Goal: Task Accomplishment & Management: Manage account settings

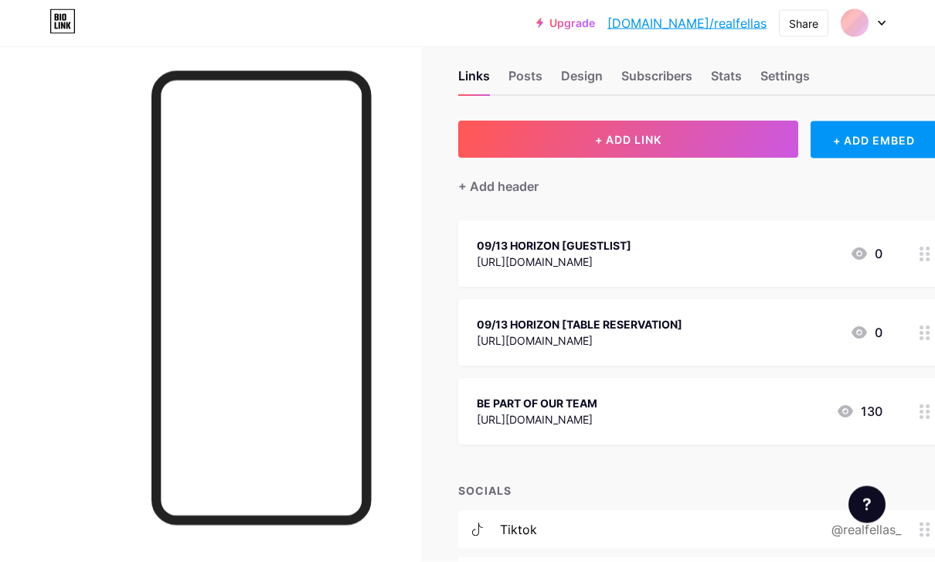
scroll to position [39, 0]
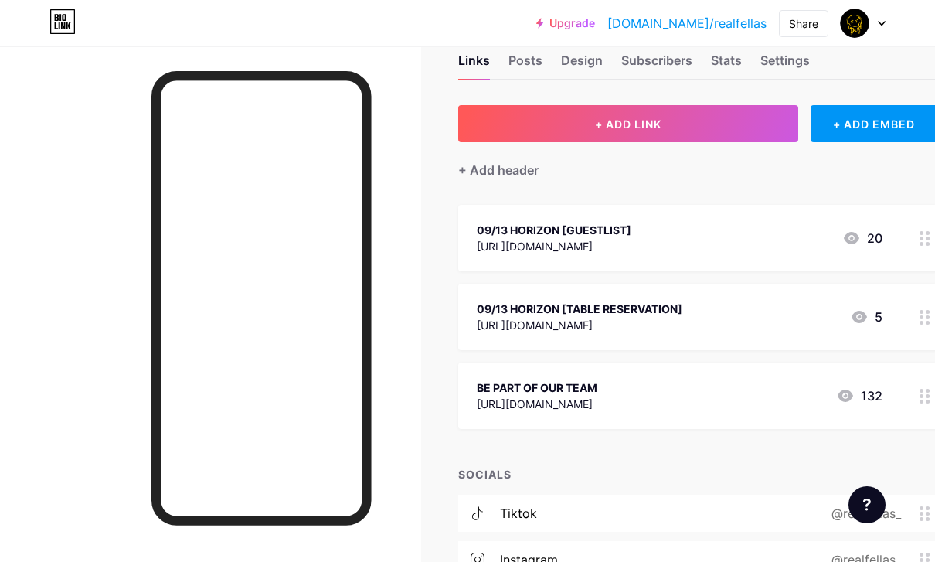
click at [853, 246] on icon at bounding box center [851, 238] width 19 height 19
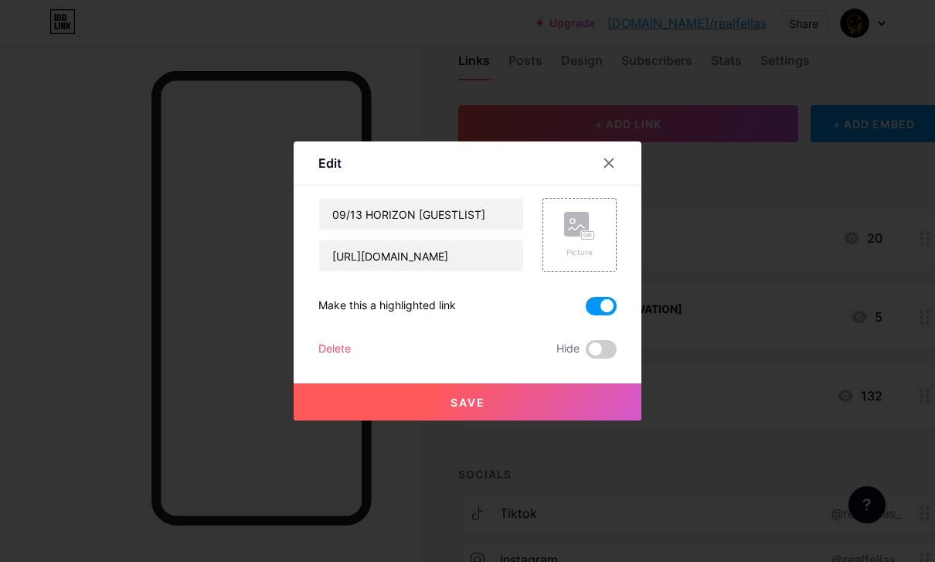
click at [336, 359] on div "Delete" at bounding box center [334, 349] width 32 height 19
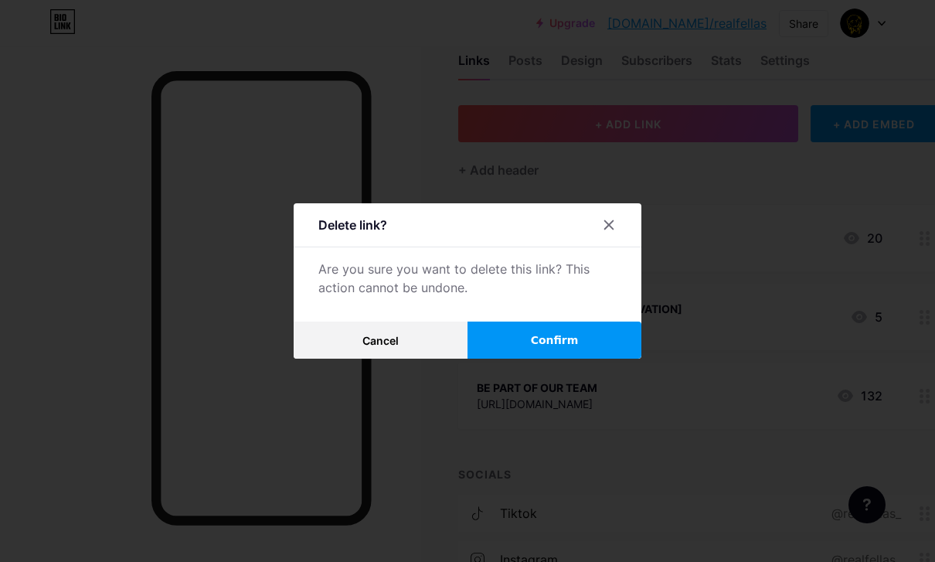
click at [628, 239] on div at bounding box center [618, 225] width 46 height 28
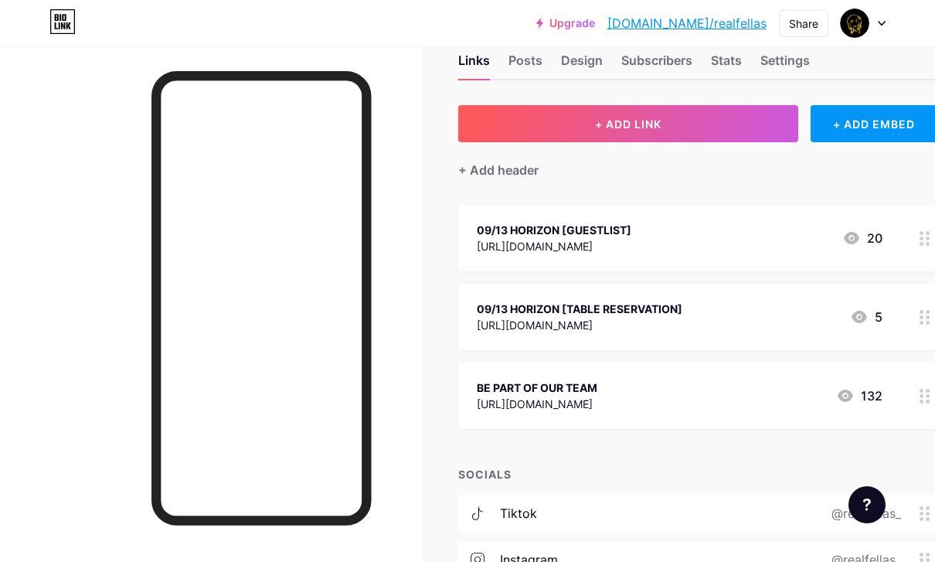
click at [496, 243] on div "[URL][DOMAIN_NAME]" at bounding box center [554, 246] width 155 height 16
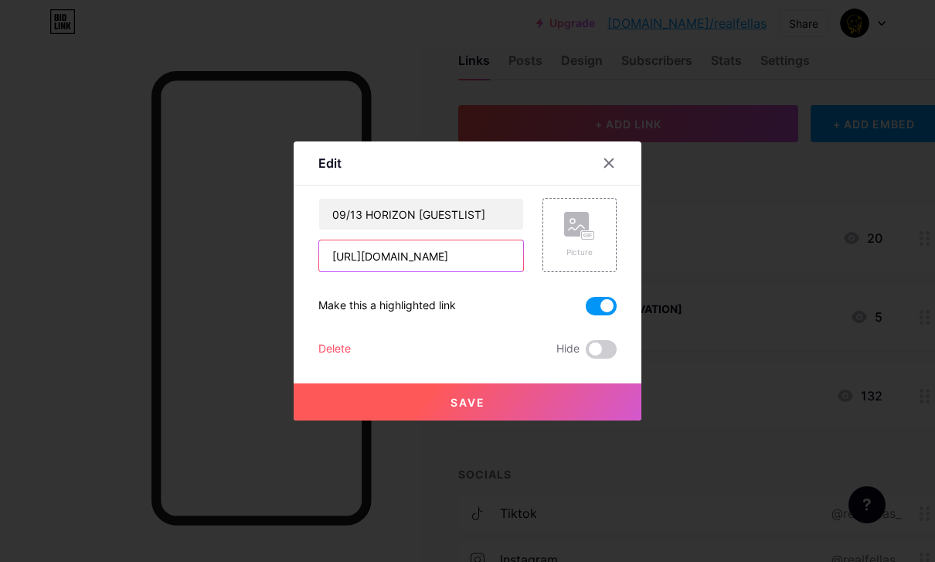
click at [492, 271] on input "[URL][DOMAIN_NAME]" at bounding box center [421, 255] width 204 height 31
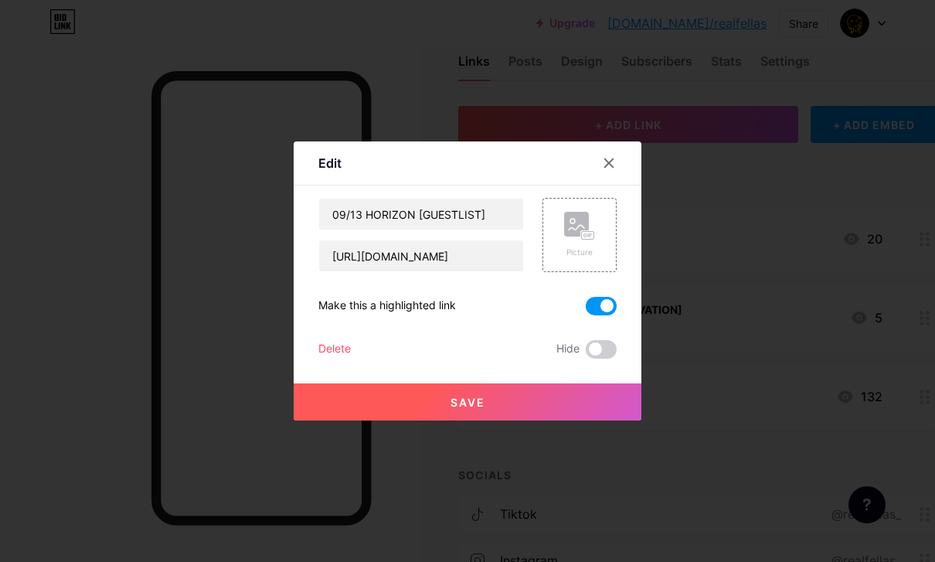
click at [347, 359] on div "Delete" at bounding box center [334, 349] width 32 height 19
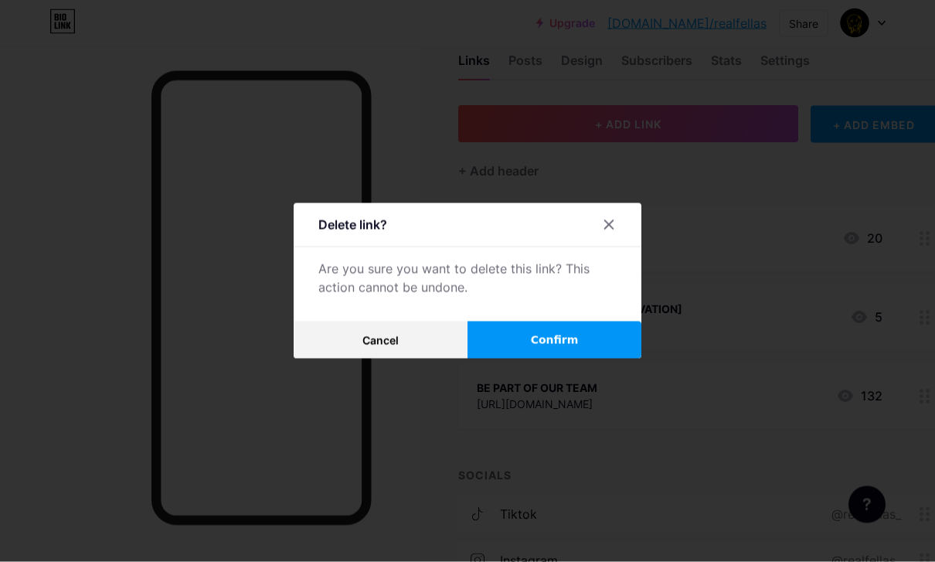
scroll to position [39, 0]
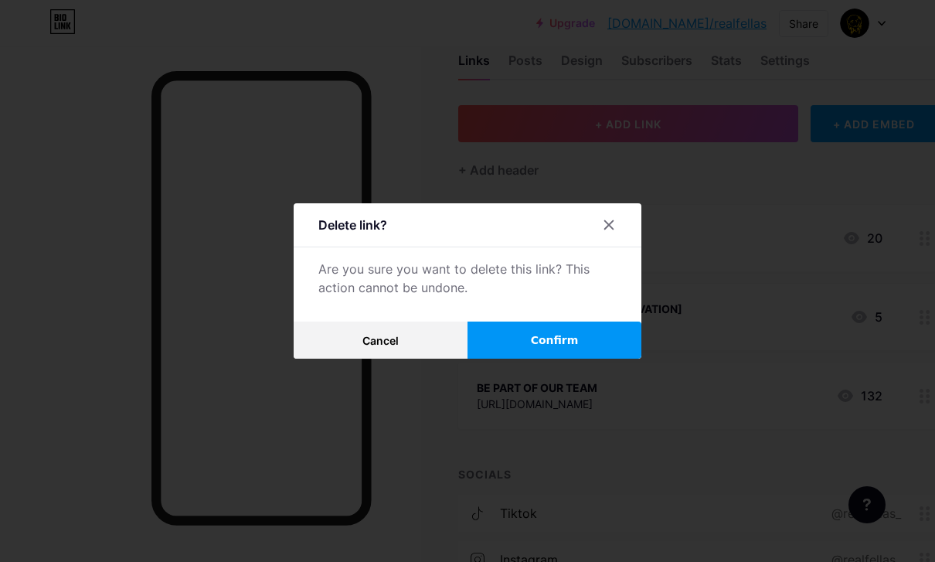
click at [542, 349] on span "Confirm" at bounding box center [555, 340] width 48 height 16
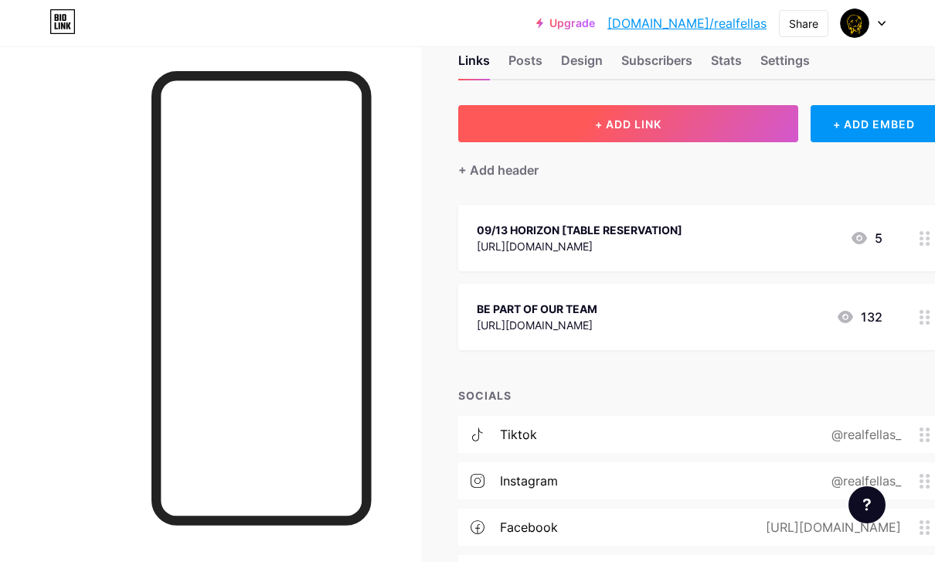
click at [625, 140] on button "+ ADD LINK" at bounding box center [628, 123] width 340 height 37
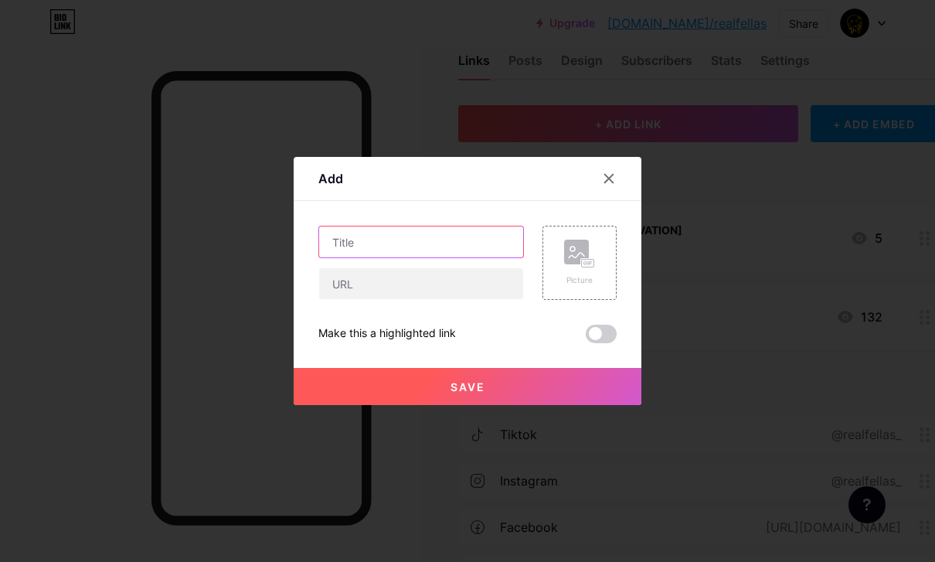
click at [417, 257] on input "text" at bounding box center [421, 241] width 204 height 31
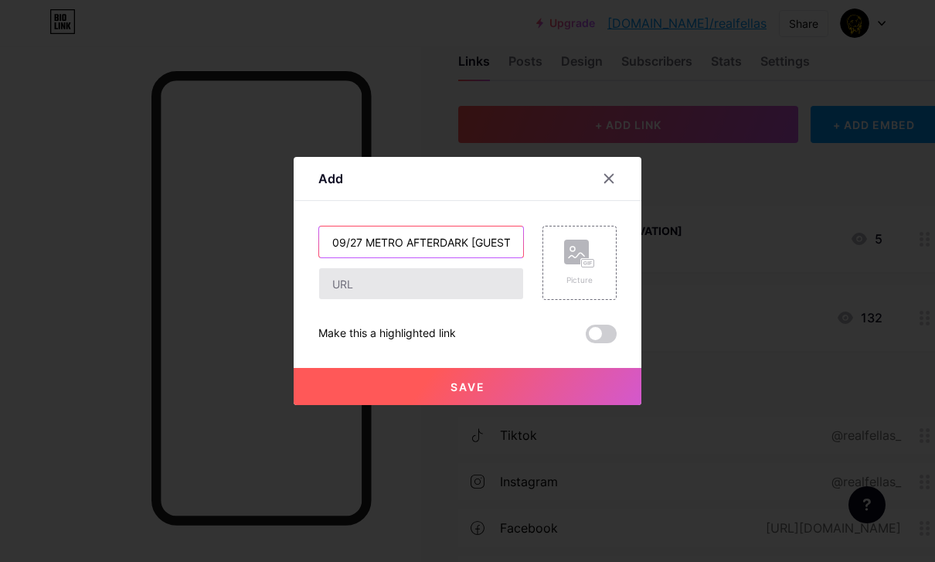
type input "09/27 METRO AFTERDARK [GUESTLIST]"
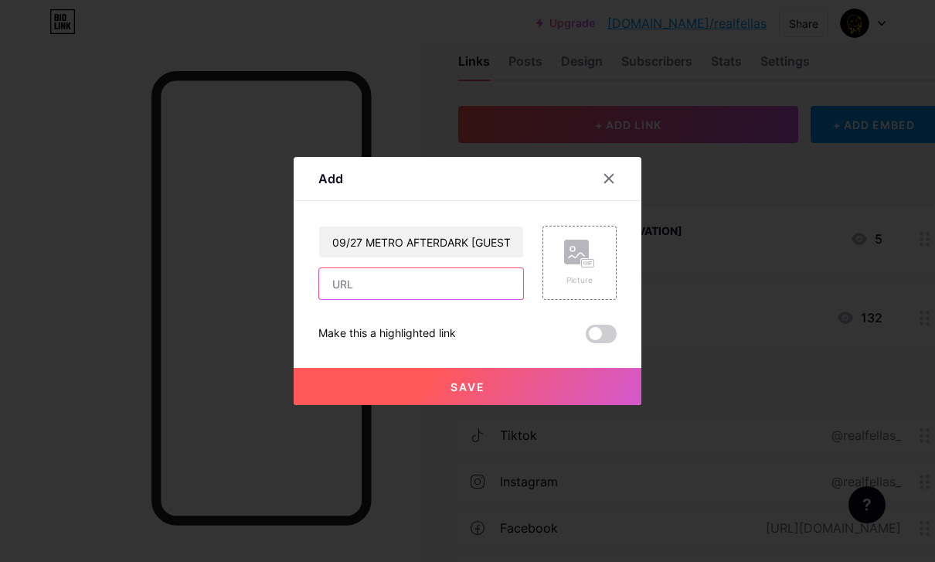
click at [405, 299] on input "text" at bounding box center [421, 283] width 204 height 31
paste input "[URL][DOMAIN_NAME]"
type input "[URL][DOMAIN_NAME]"
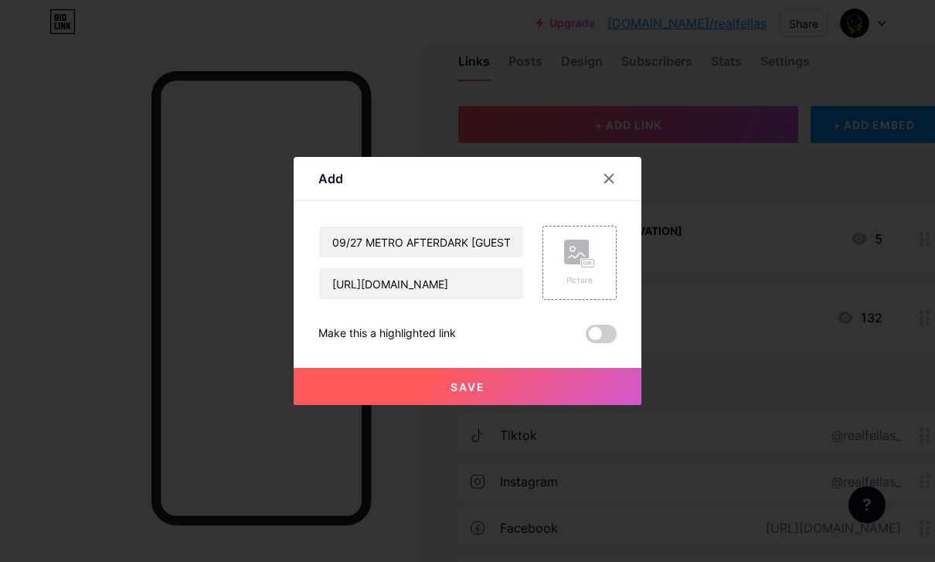
click at [400, 405] on button "Save" at bounding box center [468, 386] width 348 height 37
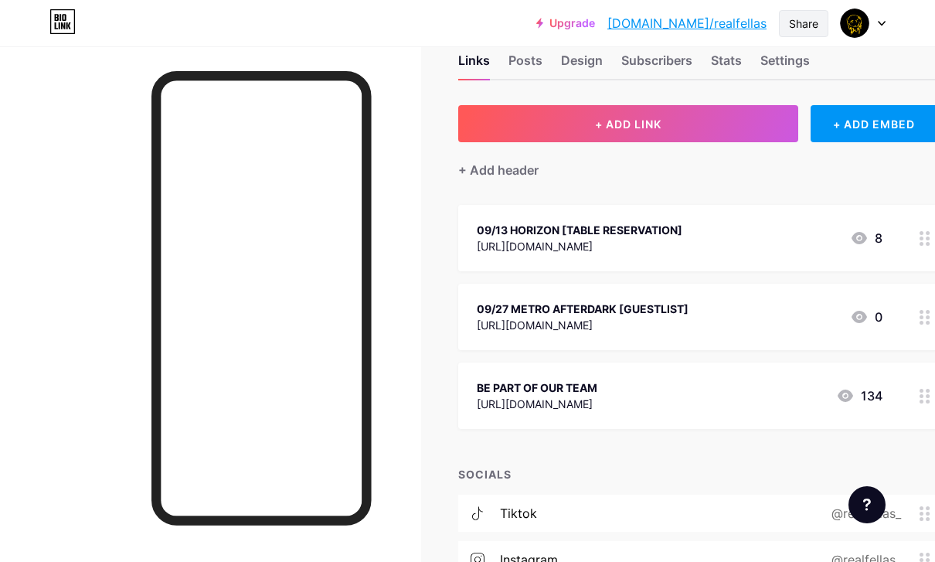
scroll to position [88, 0]
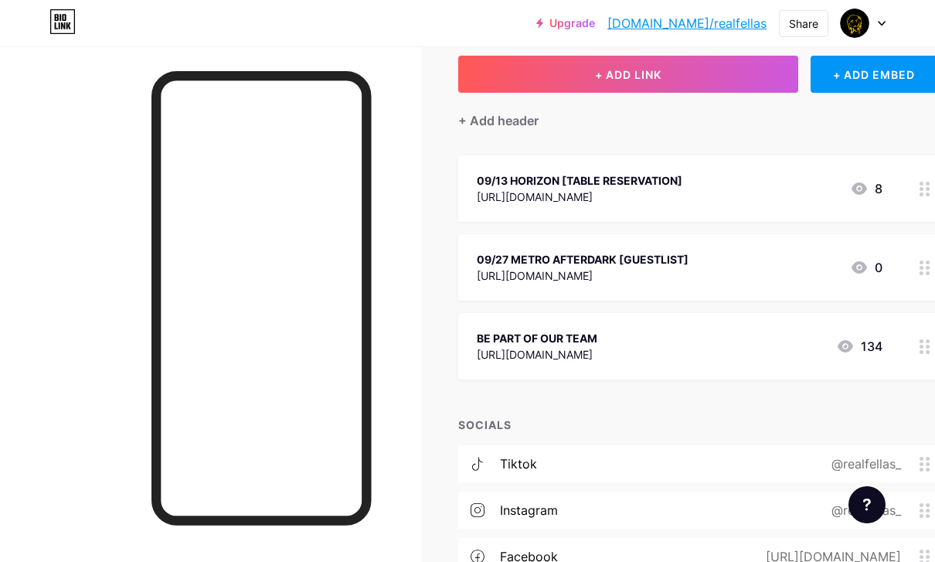
click at [922, 192] on circle at bounding box center [922, 194] width 4 height 4
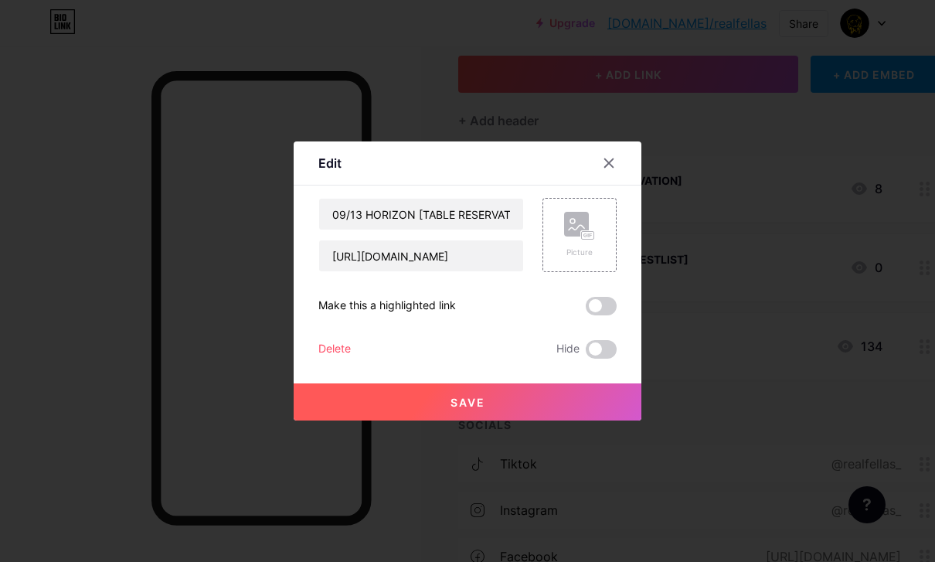
click at [322, 359] on div "Delete" at bounding box center [334, 349] width 32 height 19
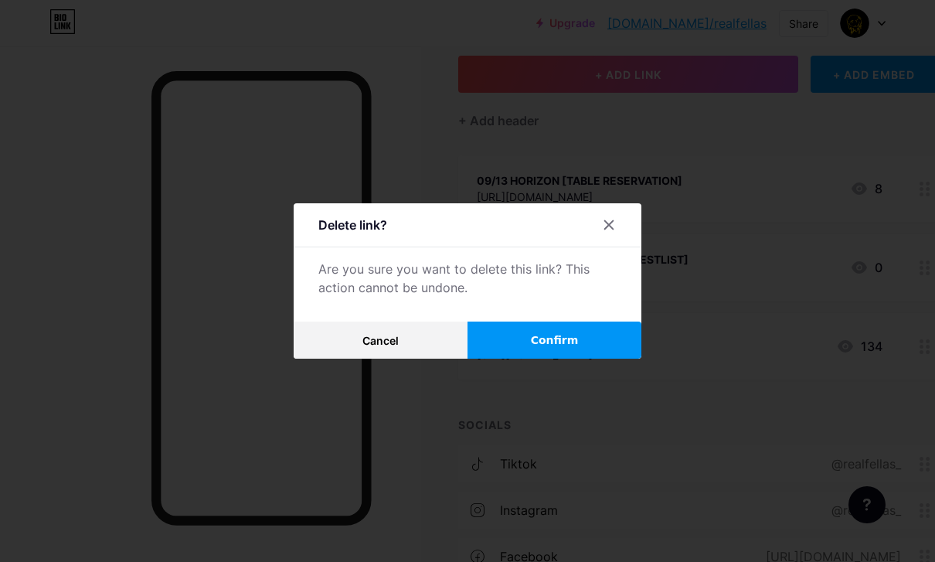
click at [547, 349] on span "Confirm" at bounding box center [555, 340] width 48 height 16
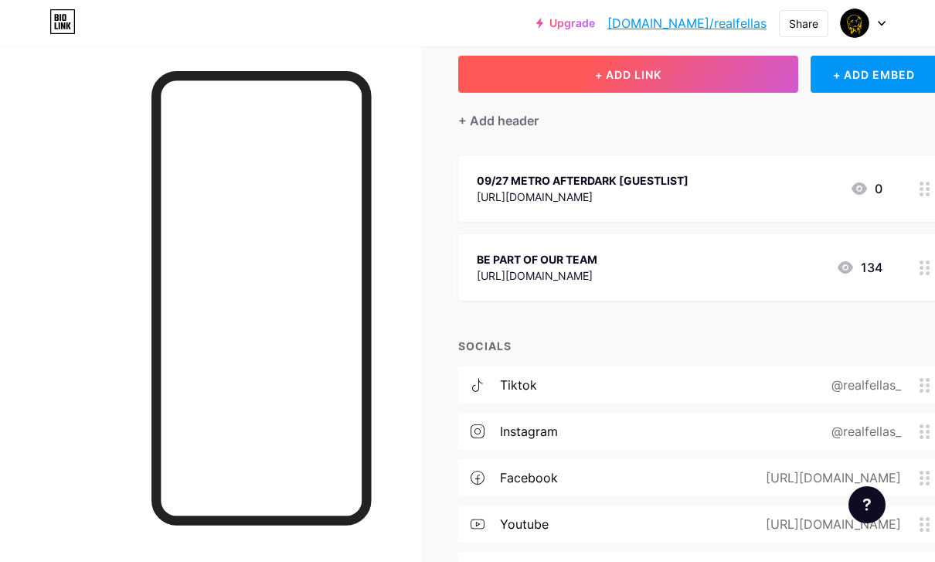
click at [624, 84] on button "+ ADD LINK" at bounding box center [628, 74] width 340 height 37
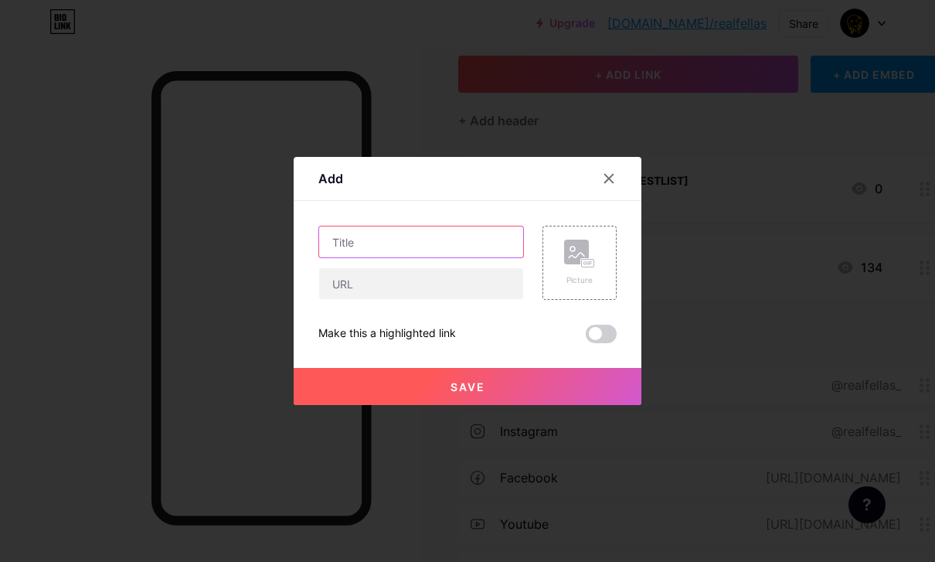
click at [427, 257] on input "text" at bounding box center [421, 241] width 204 height 31
type input "09/27"
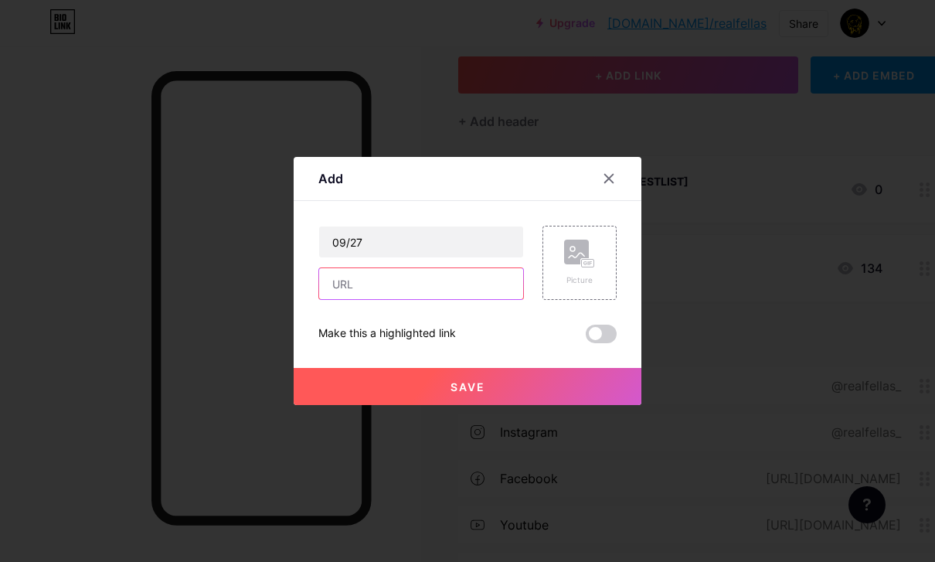
click at [347, 299] on input "text" at bounding box center [421, 283] width 204 height 31
paste input "[URL][DOMAIN_NAME]"
type input "[URL][DOMAIN_NAME]"
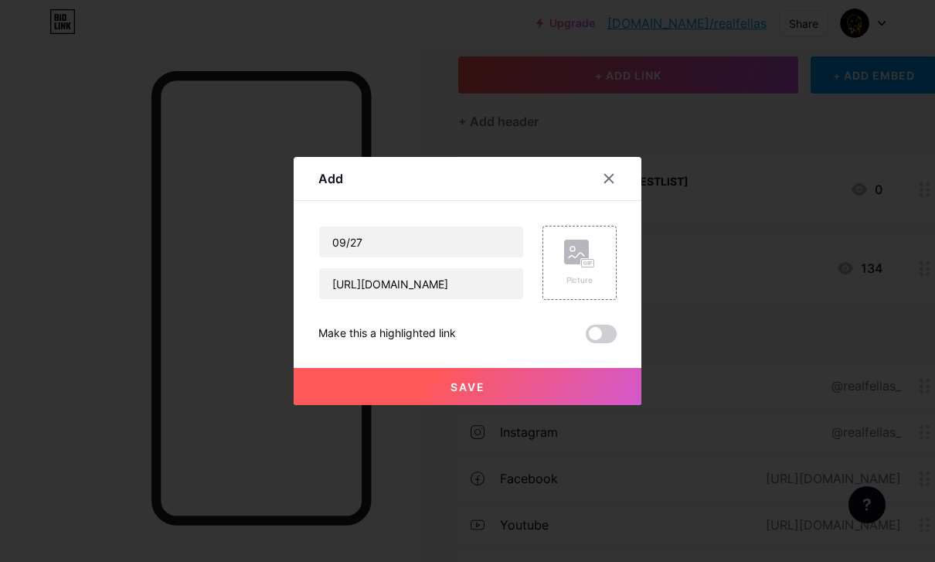
click at [434, 405] on button "Save" at bounding box center [468, 386] width 348 height 37
click at [424, 273] on div "Links Posts Design Subscribers Stats Settings + ADD LINK + ADD EMBED + Add head…" at bounding box center [501, 312] width 1003 height 708
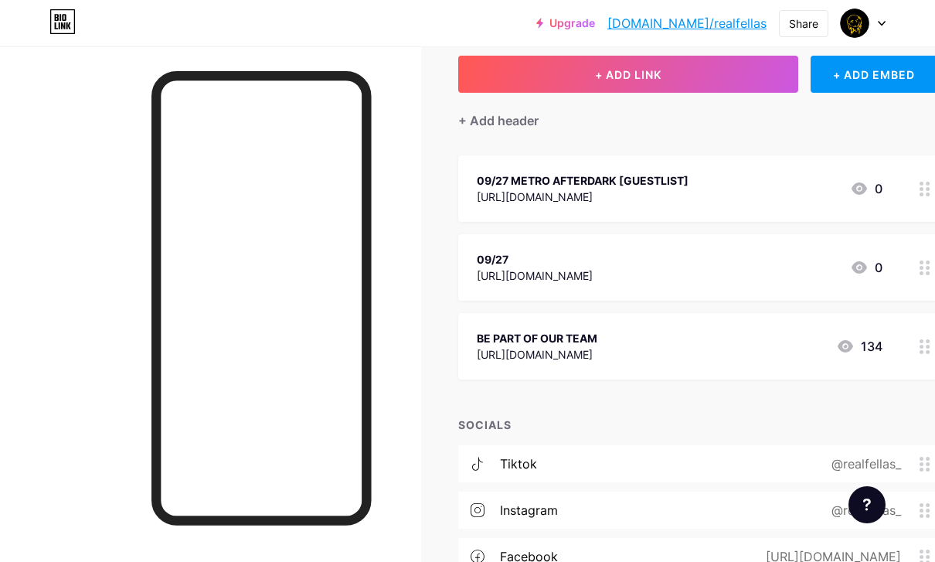
click at [922, 274] on div at bounding box center [925, 267] width 26 height 66
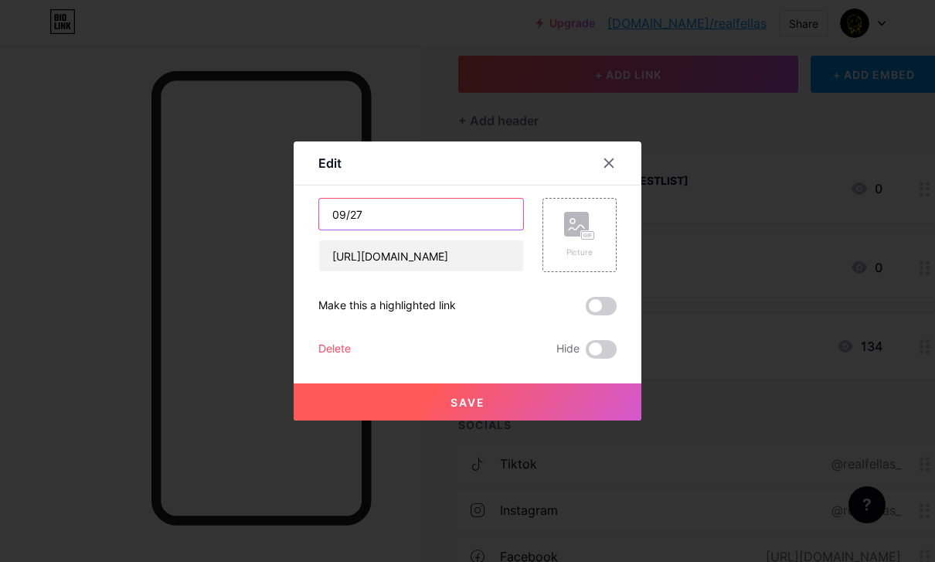
click at [467, 230] on input "09/27" at bounding box center [421, 214] width 204 height 31
type input "09/27 METRO AFTERDARK"
click at [492, 420] on button "Save" at bounding box center [468, 401] width 348 height 37
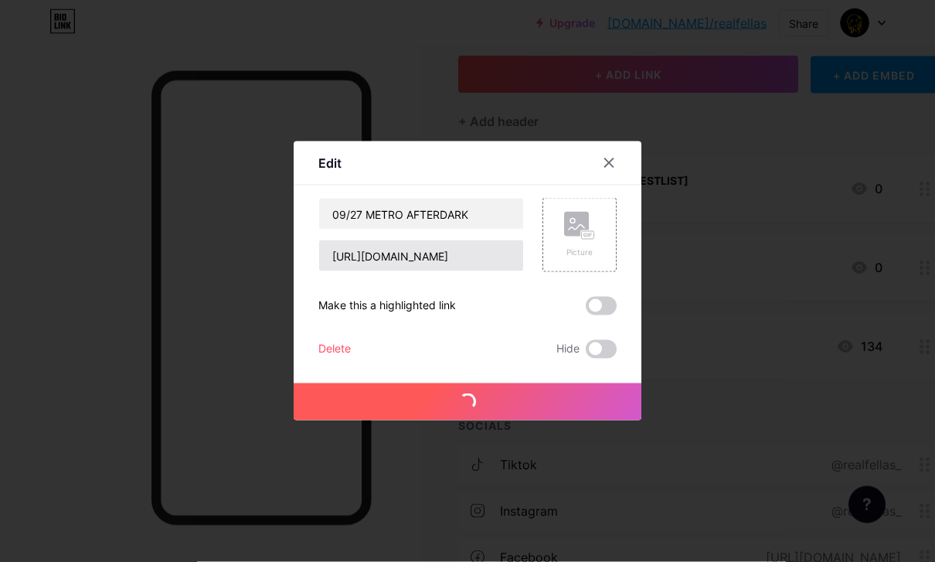
scroll to position [88, 0]
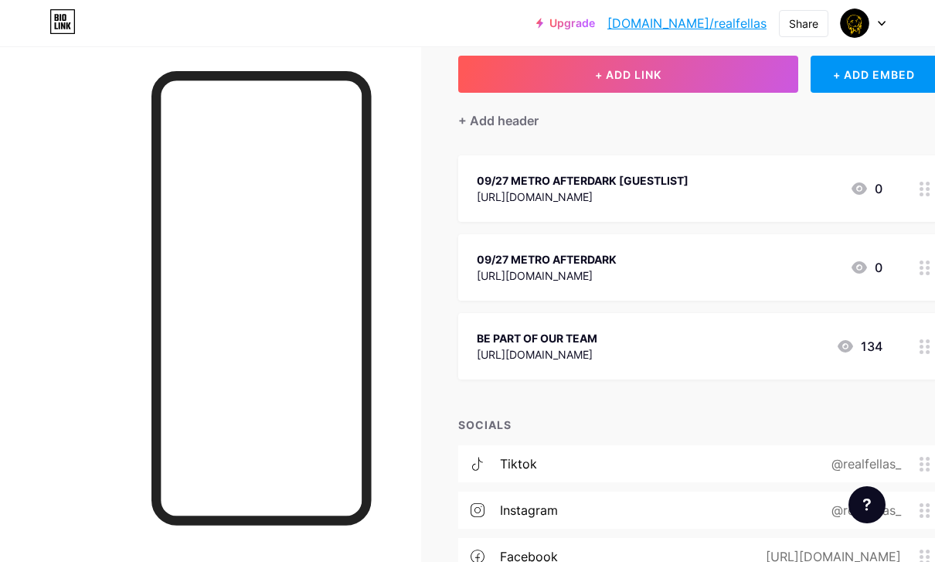
click at [916, 267] on div at bounding box center [925, 267] width 26 height 66
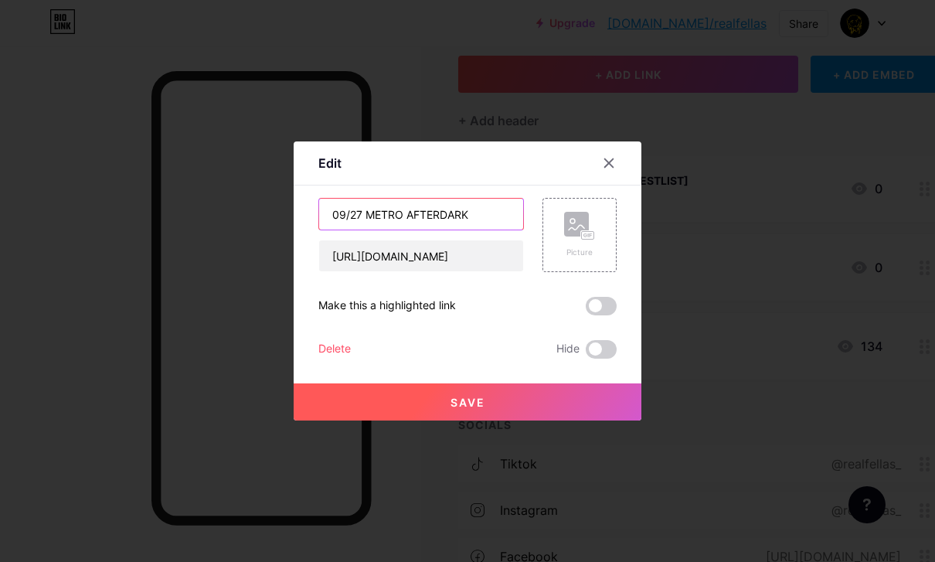
click at [478, 230] on input "09/27 METRO AFTERDARK" at bounding box center [421, 214] width 204 height 31
type input "09/27 METRO AFTERDARK [TABLE RESERVATION]"
click at [436, 420] on button "Save" at bounding box center [468, 401] width 348 height 37
